Goal: Task Accomplishment & Management: Manage account settings

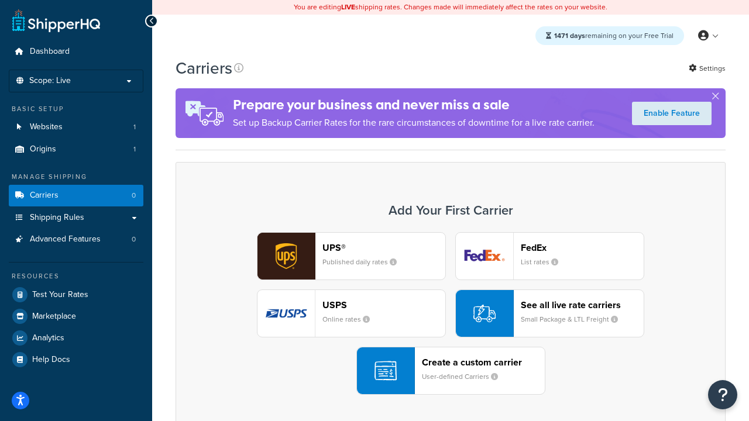
click at [450, 314] on div "UPS® Published daily rates FedEx List rates USPS Online rates See all live rate…" at bounding box center [450, 313] width 525 height 163
click at [582, 247] on header "FedEx" at bounding box center [582, 247] width 123 height 11
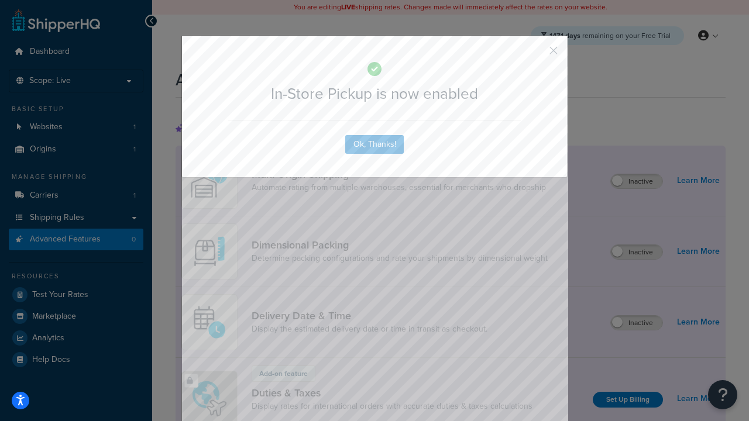
scroll to position [379, 0]
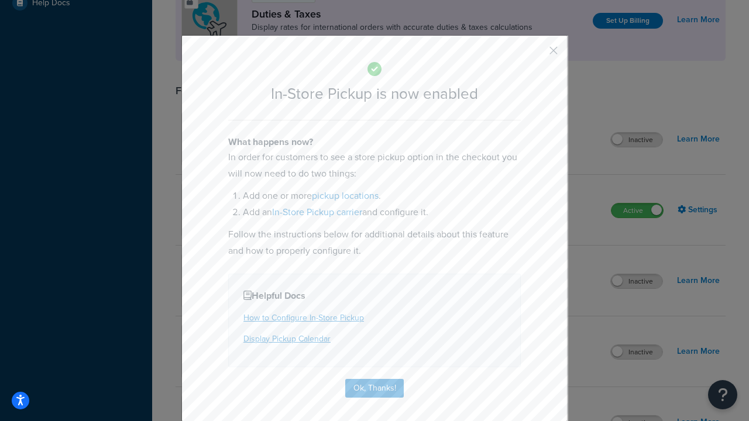
click at [536, 54] on button "button" at bounding box center [536, 54] width 3 height 3
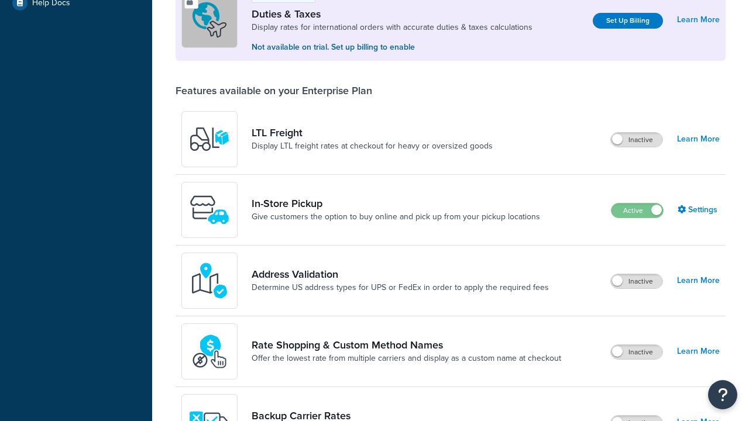
scroll to position [357, 0]
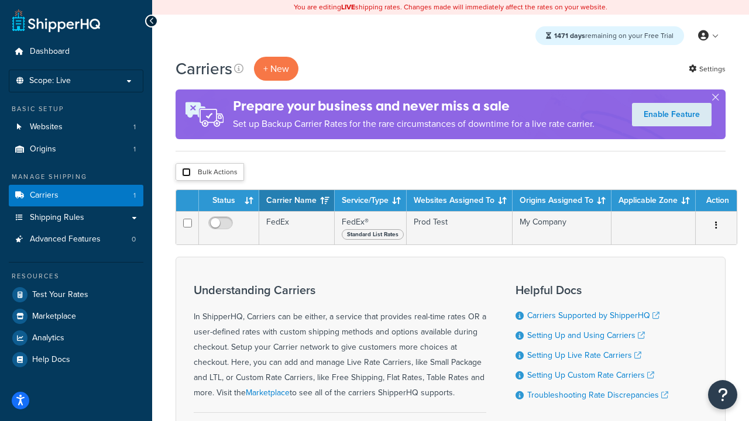
click at [186, 173] on input "checkbox" at bounding box center [186, 172] width 9 height 9
checkbox input "true"
click at [0, 0] on button "Delete" at bounding box center [0, 0] width 0 height 0
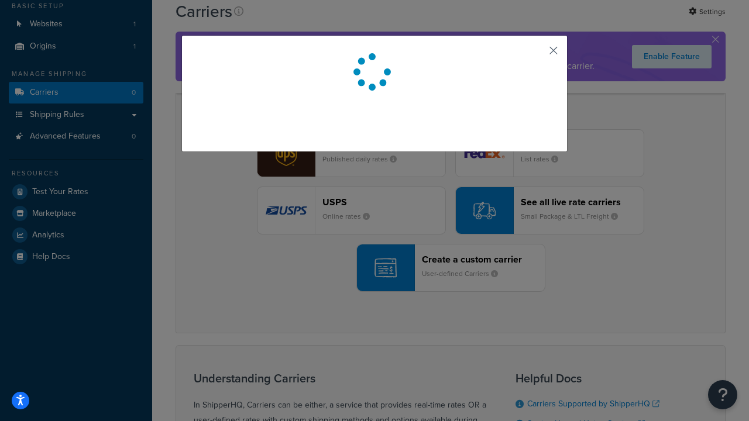
click at [536, 54] on button "button" at bounding box center [536, 54] width 3 height 3
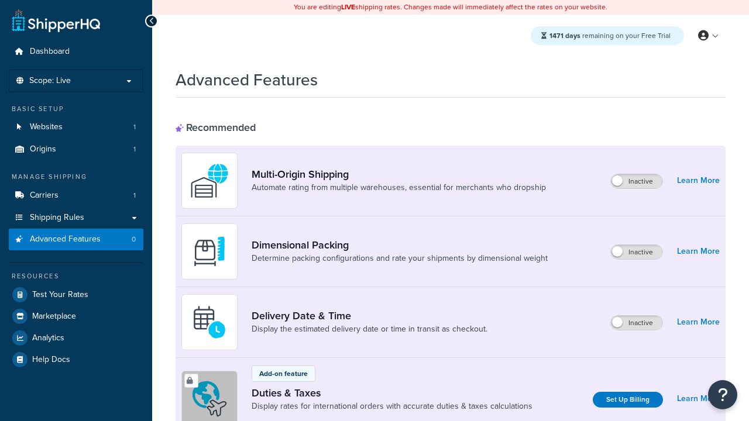
click at [76, 239] on span "Advanced Features" at bounding box center [65, 240] width 71 height 10
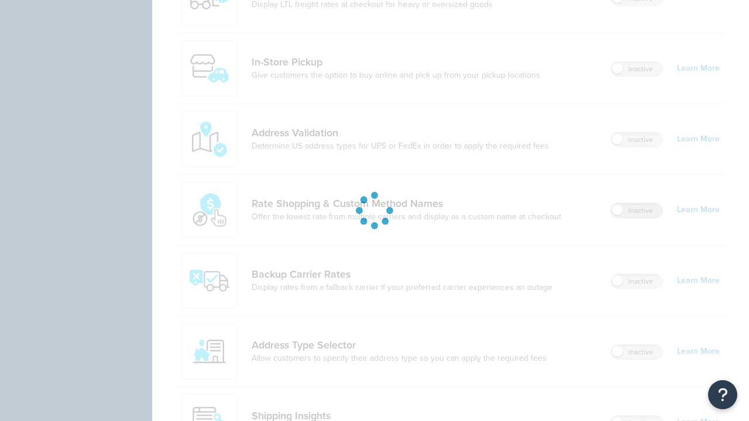
click at [636, 204] on label "Inactive" at bounding box center [636, 211] width 51 height 14
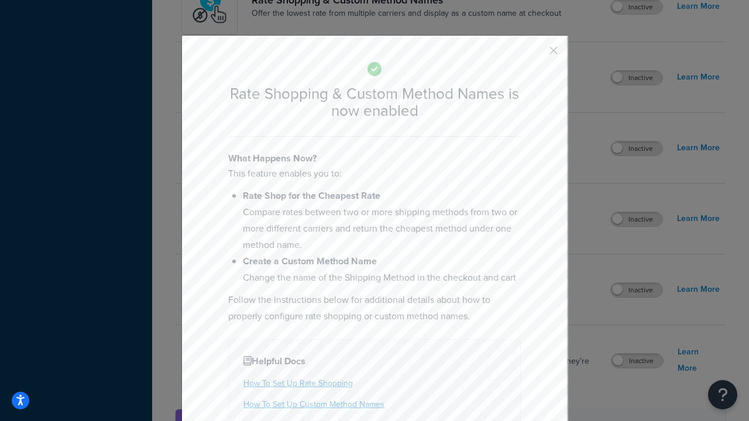
click at [536, 54] on button "button" at bounding box center [536, 54] width 3 height 3
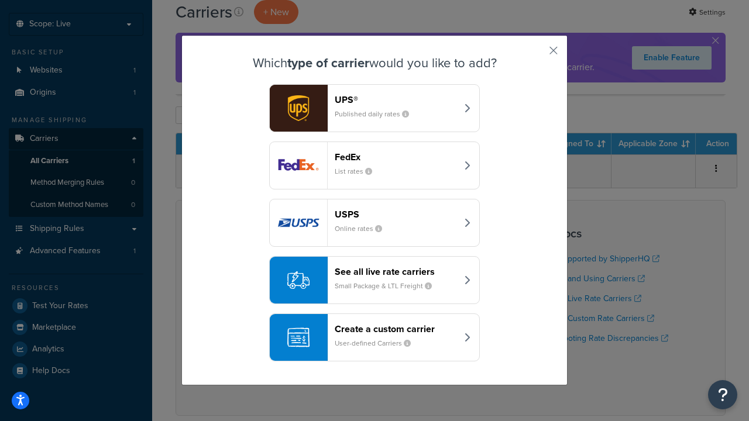
click at [374, 280] on div "See all live rate carriers Small Package & LTL Freight" at bounding box center [396, 280] width 122 height 28
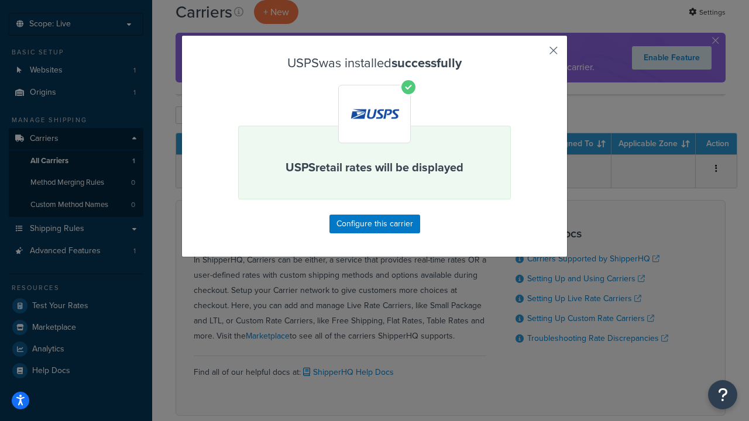
click at [536, 54] on button "button" at bounding box center [536, 54] width 3 height 3
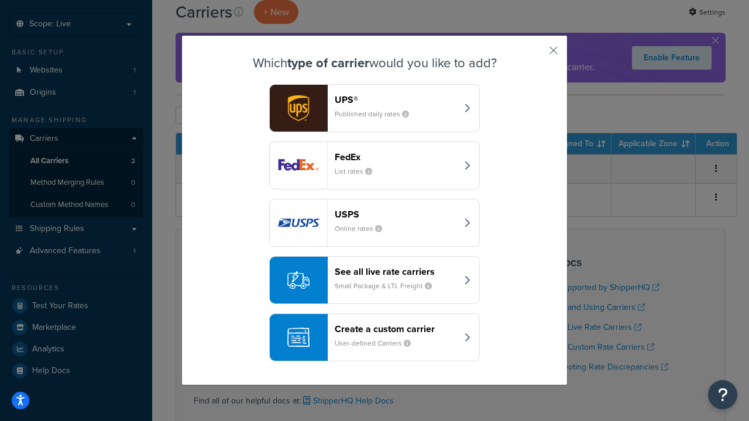
click at [374, 280] on div "See all live rate carriers Small Package & LTL Freight" at bounding box center [396, 280] width 122 height 28
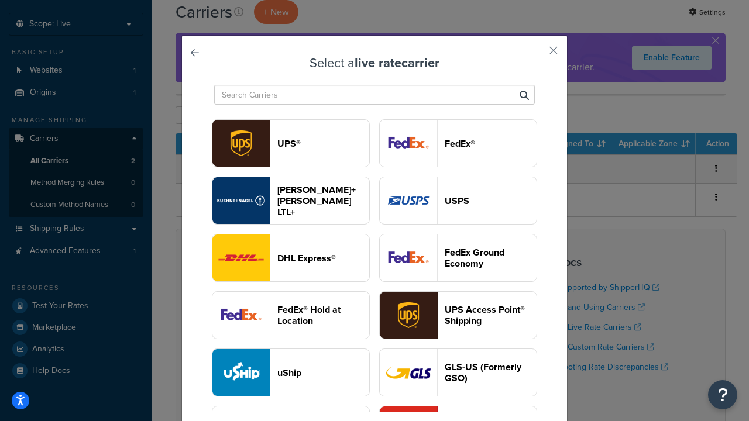
click at [458, 143] on header "FedEx®" at bounding box center [491, 143] width 92 height 11
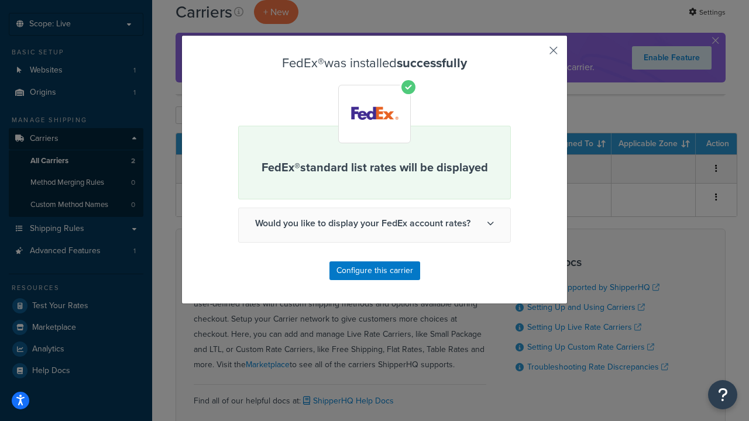
click at [536, 54] on button "button" at bounding box center [536, 54] width 3 height 3
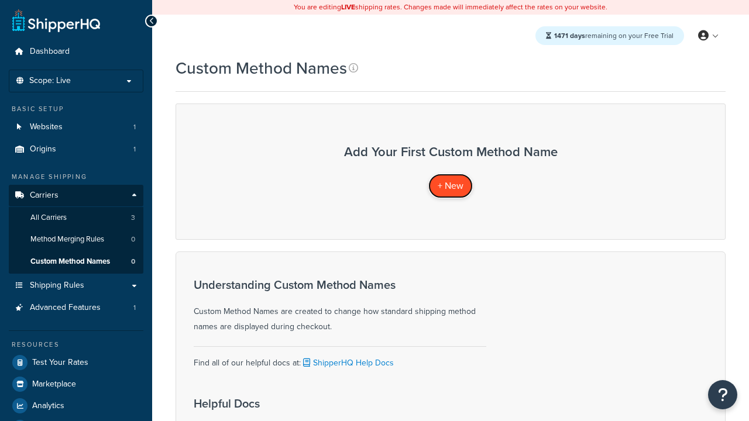
click at [450, 185] on span "+ New" at bounding box center [451, 185] width 26 height 13
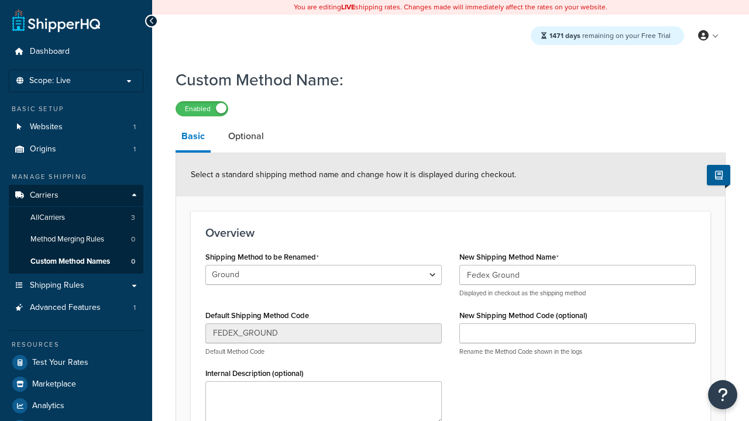
type input "Fedex Ground"
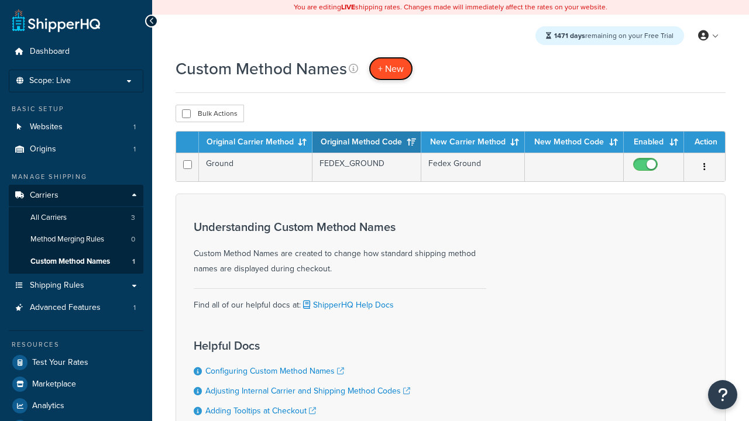
click at [391, 68] on span "+ New" at bounding box center [391, 68] width 26 height 13
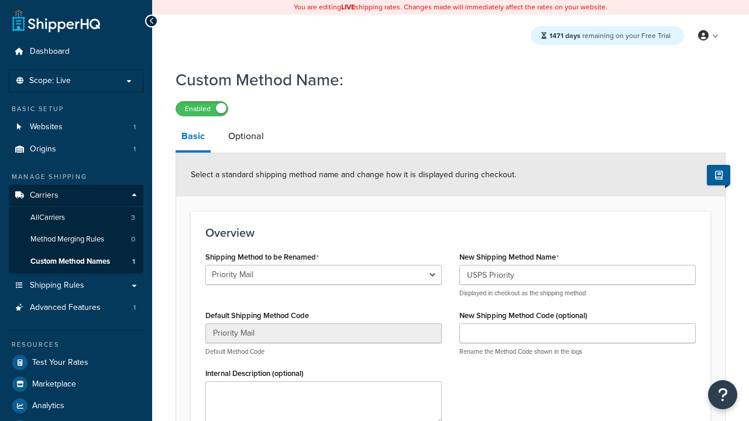
select select "729058"
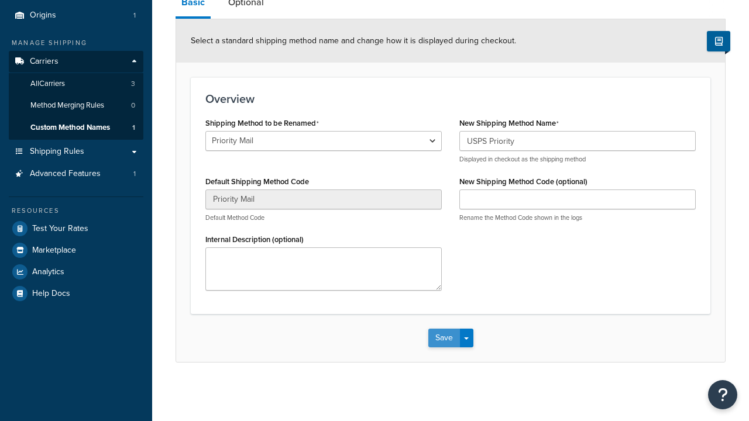
type input "USPS Priority"
click at [443, 338] on button "Save" at bounding box center [444, 338] width 32 height 19
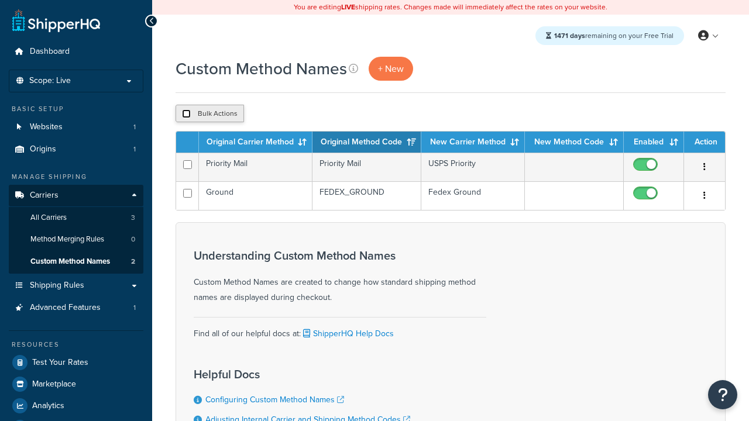
click at [186, 114] on input "checkbox" at bounding box center [186, 113] width 9 height 9
checkbox input "true"
click at [268, 114] on button "Duplicate" at bounding box center [267, 114] width 49 height 18
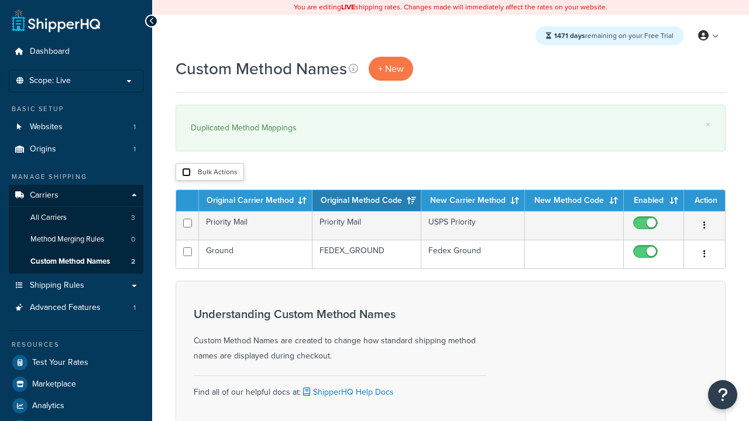
click at [186, 173] on input "checkbox" at bounding box center [186, 172] width 9 height 9
checkbox input "true"
click at [0, 0] on button "Delete" at bounding box center [0, 0] width 0 height 0
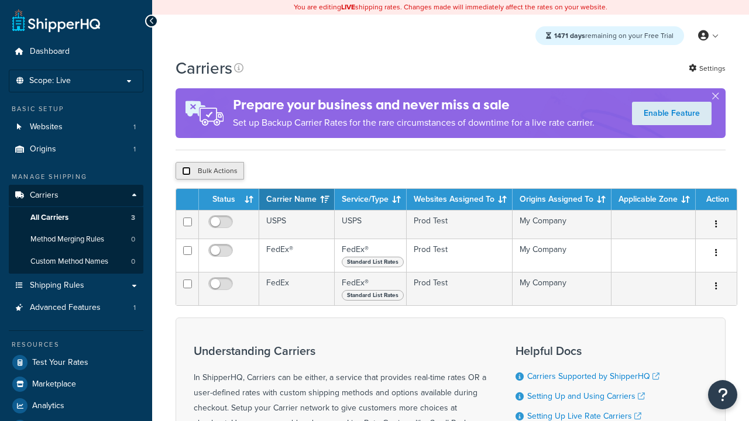
click at [186, 171] on input "checkbox" at bounding box center [186, 171] width 9 height 9
checkbox input "true"
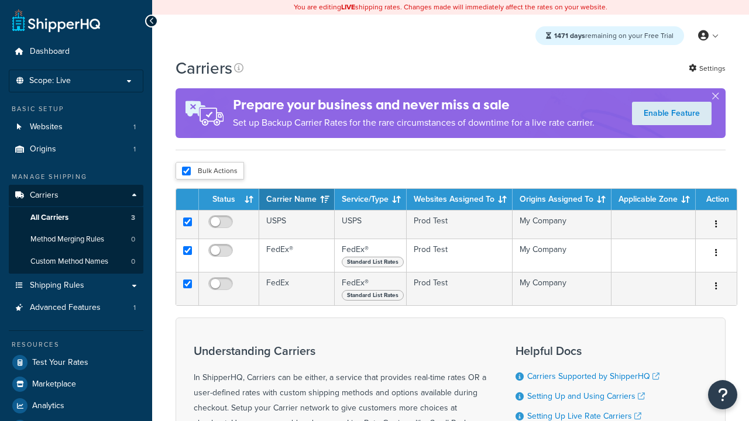
click at [0, 0] on button "Delete" at bounding box center [0, 0] width 0 height 0
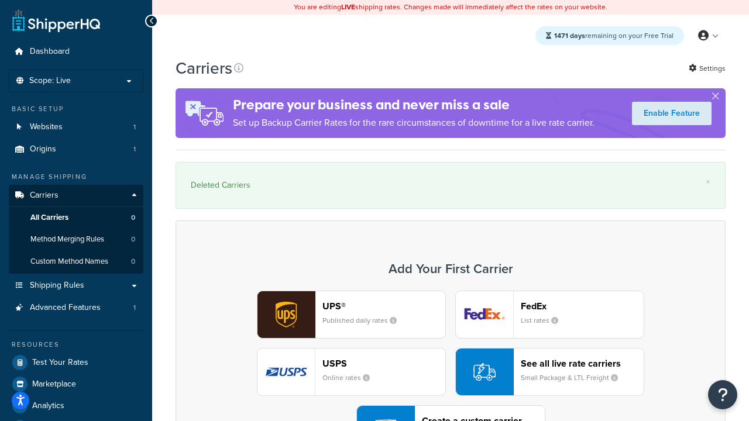
click at [450, 340] on div "UPS® Published daily rates FedEx List rates USPS Online rates See all live rate…" at bounding box center [450, 372] width 525 height 163
click at [450, 415] on div "Create a custom carrier User-defined Carriers" at bounding box center [483, 429] width 123 height 28
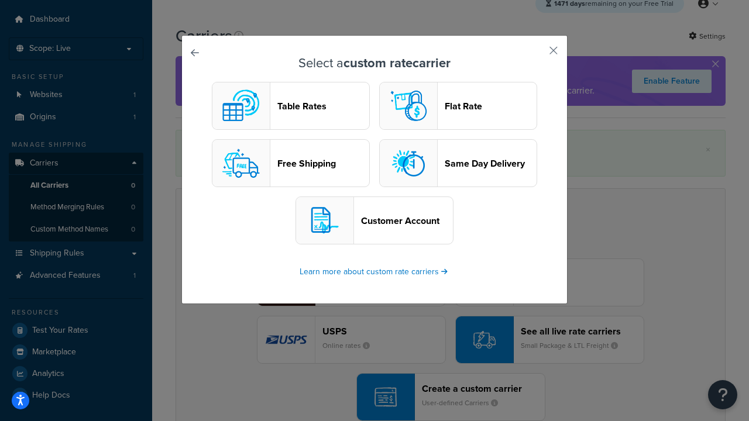
click at [458, 106] on header "Flat Rate" at bounding box center [491, 106] width 92 height 11
